Goal: Task Accomplishment & Management: Manage account settings

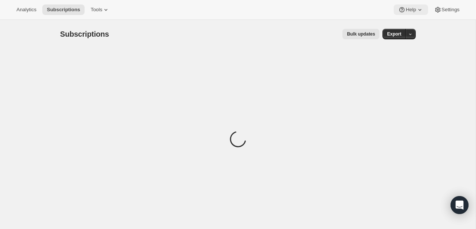
click at [408, 12] on span "Help" at bounding box center [410, 10] width 10 height 6
click at [307, 26] on div "Subscriptions. This page is ready Subscriptions Bulk updates More actions Bulk …" at bounding box center [237, 34] width 355 height 28
click at [323, 77] on div "Loading" at bounding box center [237, 140] width 355 height 184
click at [310, 16] on div "Analytics Subscriptions Tools Help Settings" at bounding box center [238, 10] width 476 height 20
click at [110, 7] on icon at bounding box center [105, 9] width 7 height 7
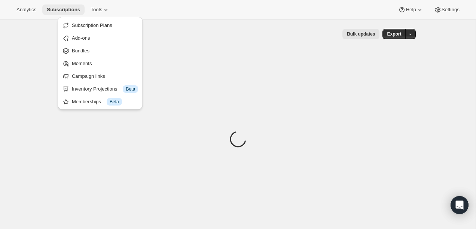
click at [74, 12] on span "Subscriptions" at bounding box center [63, 10] width 33 height 6
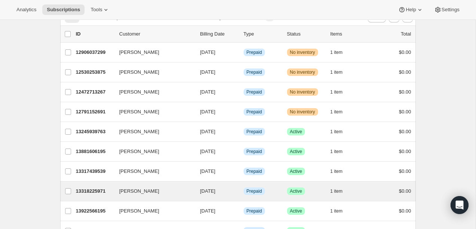
scroll to position [41, 0]
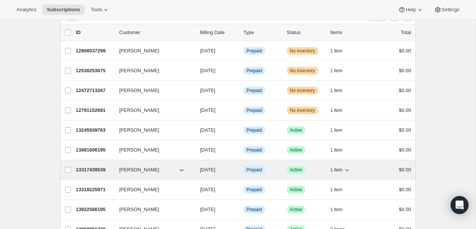
click at [88, 170] on p "13317439539" at bounding box center [94, 169] width 37 height 7
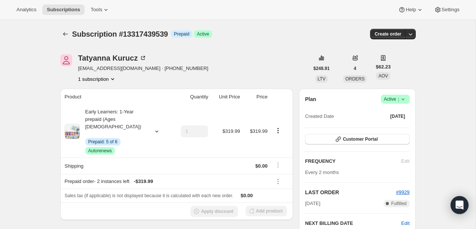
click at [377, 144] on div "Customer Portal" at bounding box center [357, 139] width 104 height 11
click at [378, 138] on button "Customer Portal" at bounding box center [357, 139] width 104 height 10
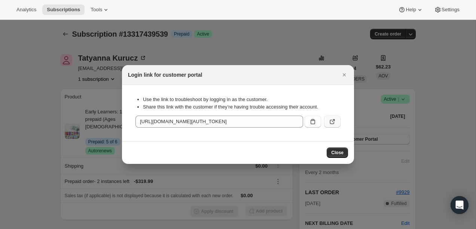
click at [337, 120] on button ":rc3:" at bounding box center [332, 122] width 16 height 12
click at [341, 74] on icon "Close" at bounding box center [343, 74] width 7 height 7
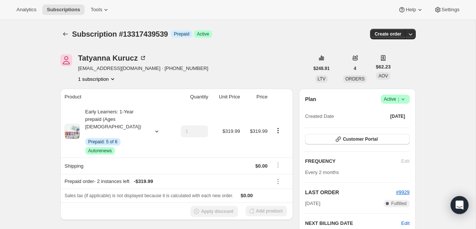
click at [66, 33] on icon "Subscriptions" at bounding box center [65, 33] width 7 height 7
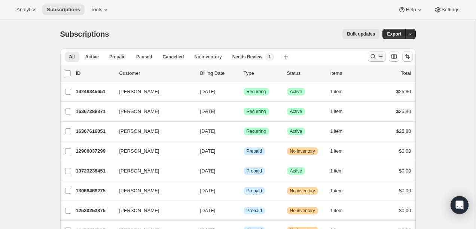
click at [370, 58] on icon "Search and filter results" at bounding box center [372, 56] width 7 height 7
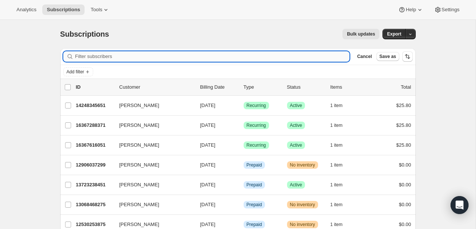
click at [305, 56] on input "Filter subscribers" at bounding box center [212, 56] width 274 height 10
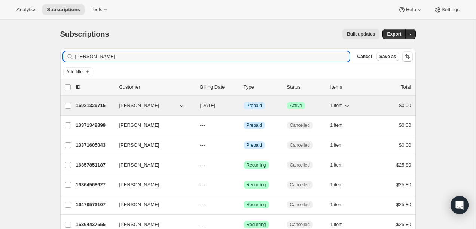
type input "rosaleen"
click at [87, 105] on p "16921329715" at bounding box center [94, 105] width 37 height 7
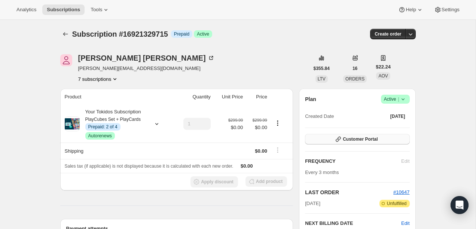
click at [369, 141] on span "Customer Portal" at bounding box center [360, 139] width 35 height 6
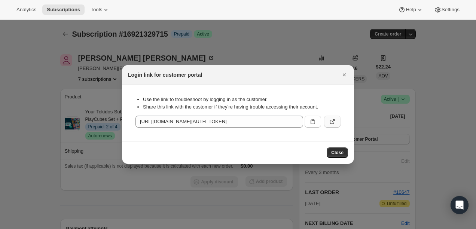
click at [328, 116] on button ":rr4:" at bounding box center [332, 122] width 16 height 12
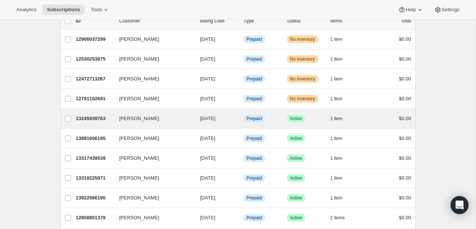
scroll to position [53, 0]
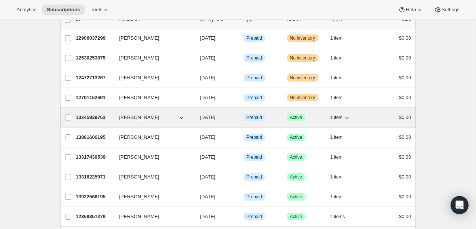
click at [95, 119] on p "13245939763" at bounding box center [94, 117] width 37 height 7
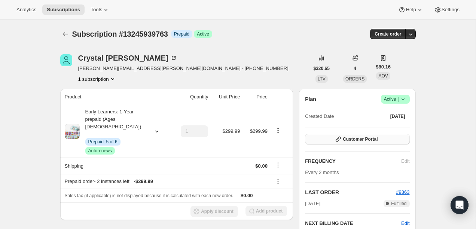
click at [342, 140] on button "Customer Portal" at bounding box center [357, 139] width 104 height 10
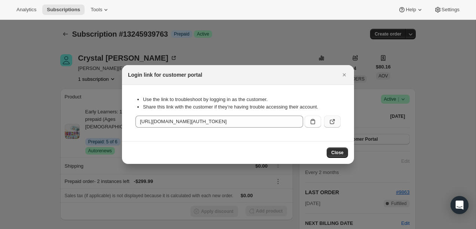
click at [334, 118] on button ":rc3:" at bounding box center [332, 122] width 16 height 12
click at [343, 75] on icon "Close" at bounding box center [344, 74] width 3 height 3
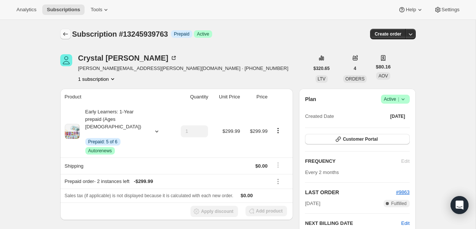
click at [60, 37] on button "Subscriptions" at bounding box center [65, 34] width 10 height 10
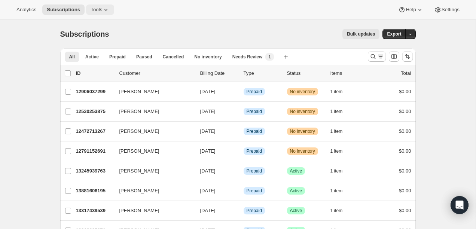
click at [99, 12] on span "Tools" at bounding box center [97, 10] width 12 height 6
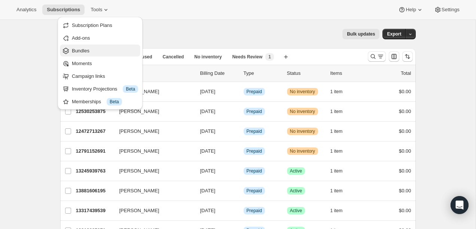
click at [89, 53] on span "Bundles" at bounding box center [105, 50] width 66 height 7
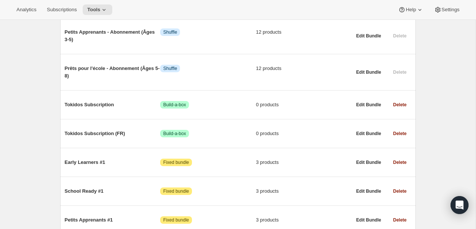
scroll to position [454, 0]
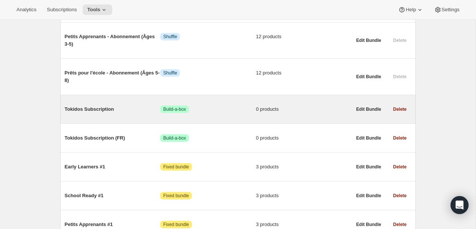
click at [100, 105] on span "Tokidos Subscription" at bounding box center [113, 108] width 96 height 7
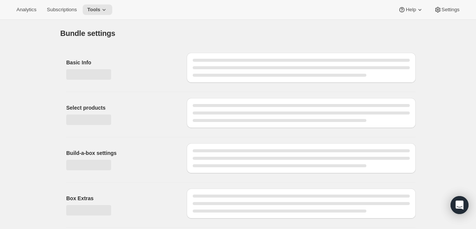
type input "Tokidos Subscription"
radio input "true"
checkbox input "true"
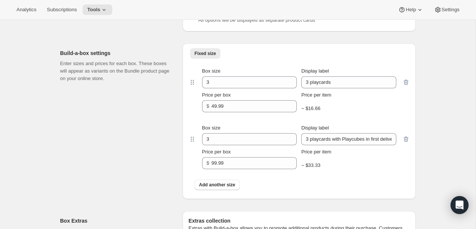
scroll to position [311, 0]
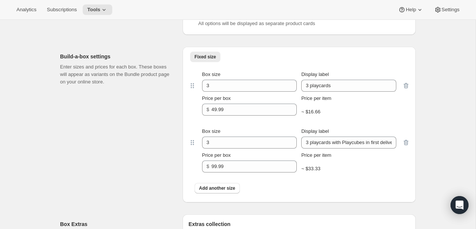
click at [119, 148] on div "Build-a-box settings Enter sizes and prices for each box. These boxes will appe…" at bounding box center [118, 125] width 116 height 156
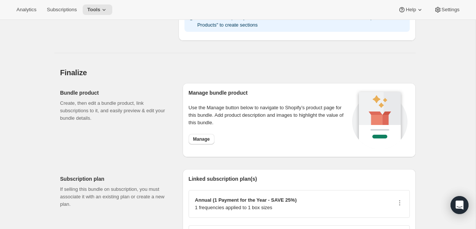
scroll to position [844, 0]
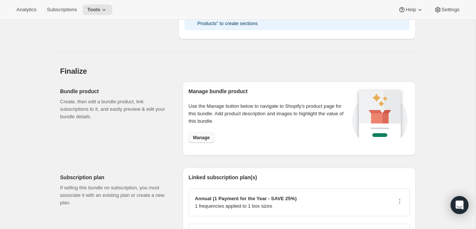
click at [200, 141] on span "Manage" at bounding box center [201, 138] width 17 height 6
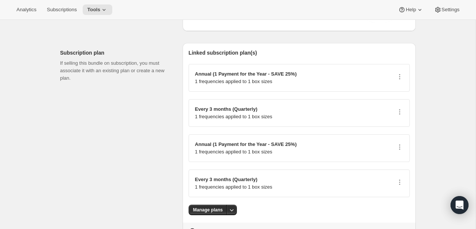
scroll to position [967, 0]
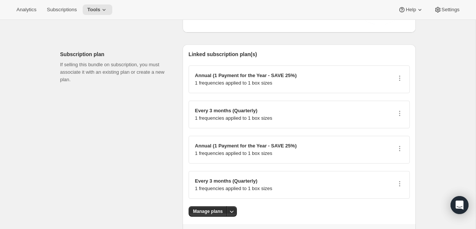
click at [129, 162] on div "Subscription plan If selling this bundle on subscription, you must associate it…" at bounding box center [118, 143] width 116 height 196
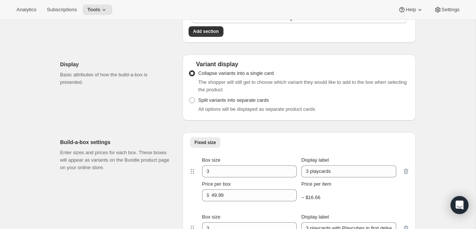
scroll to position [0, 0]
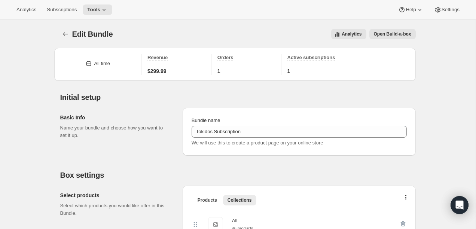
click at [71, 15] on div "Analytics Subscriptions Tools Help Settings" at bounding box center [238, 10] width 476 height 20
click at [71, 6] on button "Subscriptions" at bounding box center [61, 9] width 39 height 10
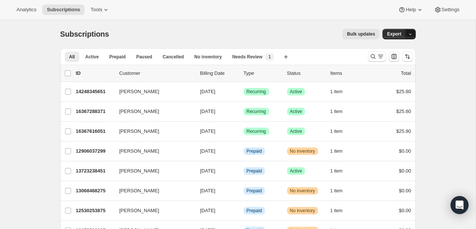
click at [410, 36] on icon "button" at bounding box center [410, 34] width 5 height 5
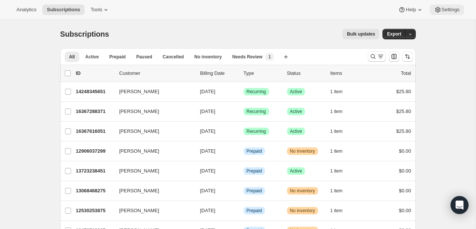
click at [442, 14] on button "Settings" at bounding box center [446, 9] width 34 height 10
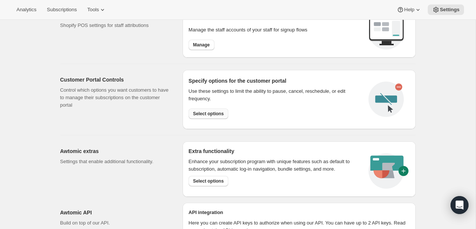
scroll to position [402, 0]
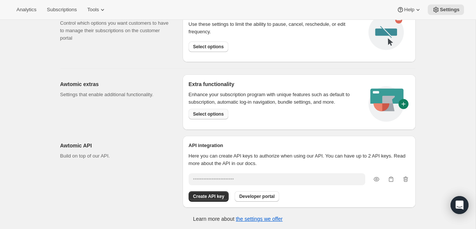
click at [212, 110] on button "Select options" at bounding box center [208, 114] width 40 height 10
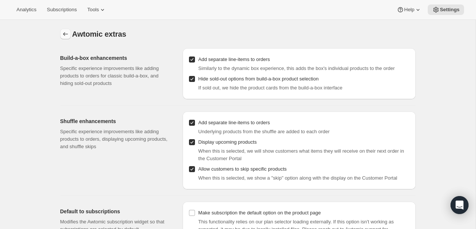
click at [63, 33] on icon "Settings" at bounding box center [65, 33] width 7 height 7
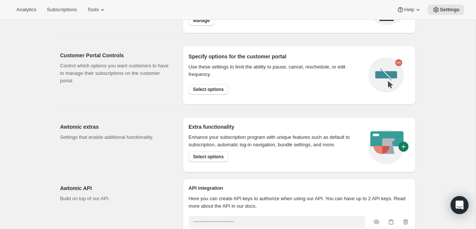
scroll to position [310, 0]
